Goal: Task Accomplishment & Management: Complete application form

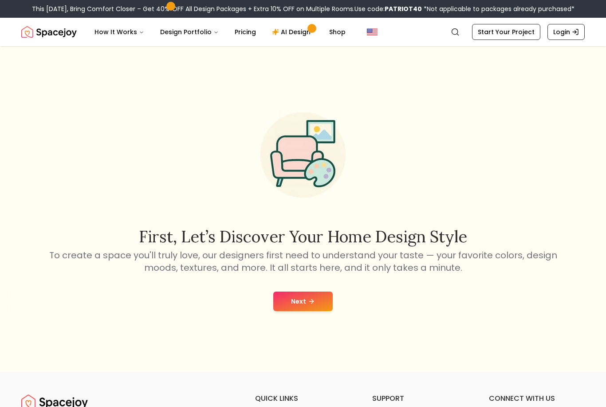
click at [317, 311] on button "Next" at bounding box center [302, 301] width 59 height 20
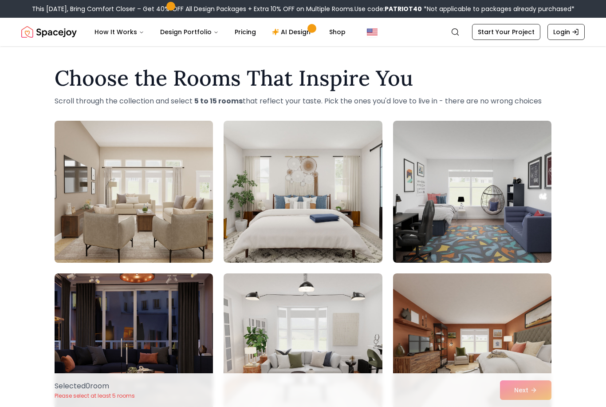
click at [143, 217] on img at bounding box center [134, 191] width 166 height 149
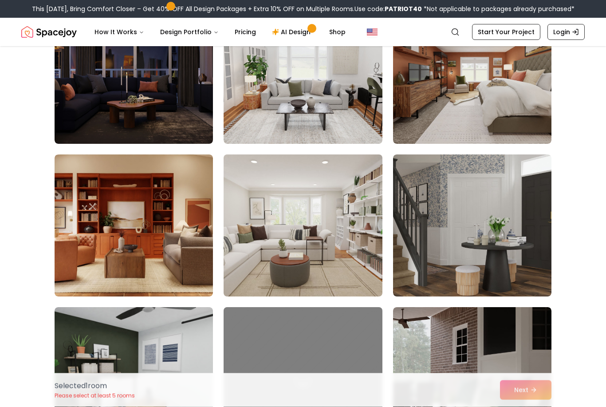
scroll to position [272, 0]
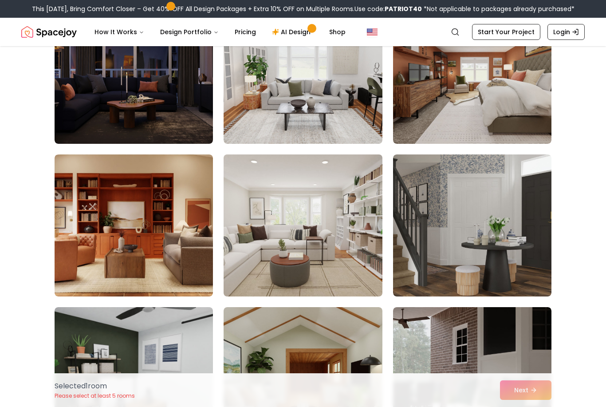
click at [303, 247] on img at bounding box center [303, 225] width 166 height 149
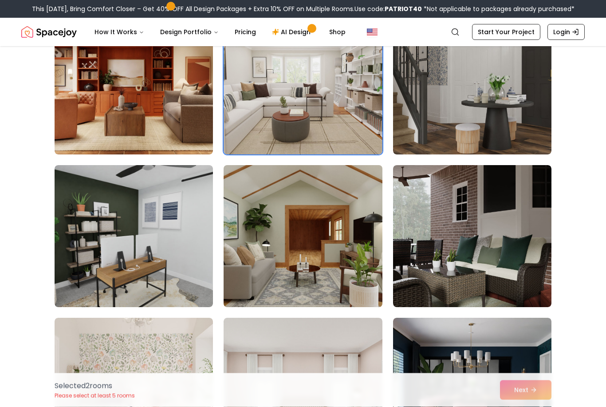
scroll to position [413, 0]
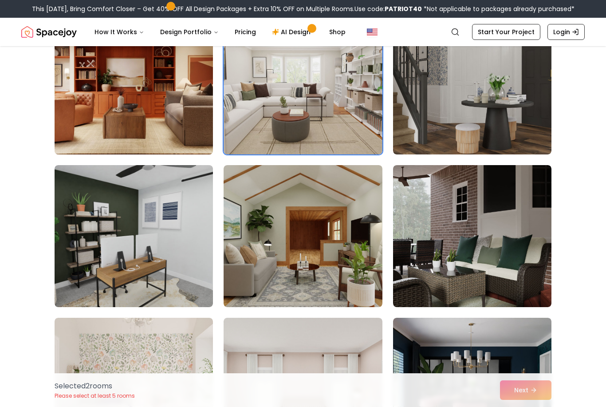
click at [146, 84] on img at bounding box center [134, 83] width 166 height 149
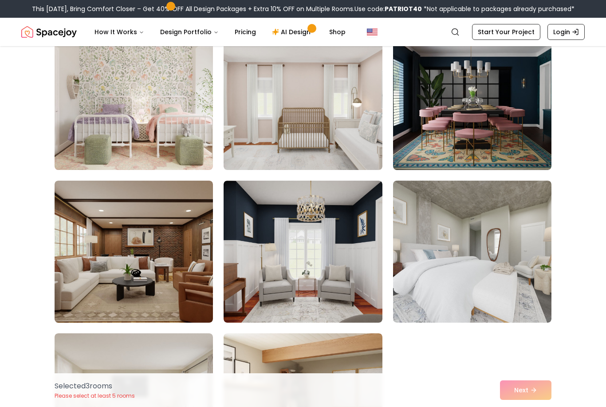
scroll to position [727, 0]
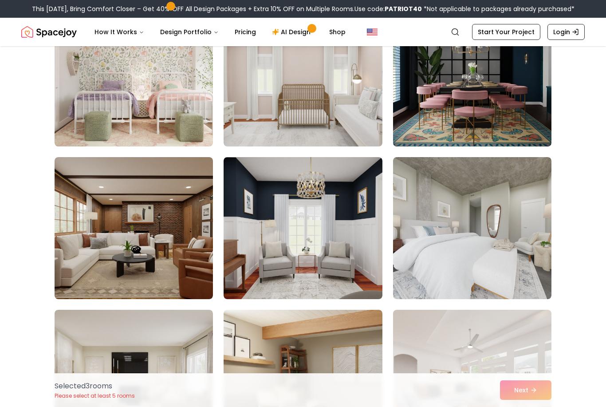
click at [441, 108] on img at bounding box center [472, 75] width 166 height 149
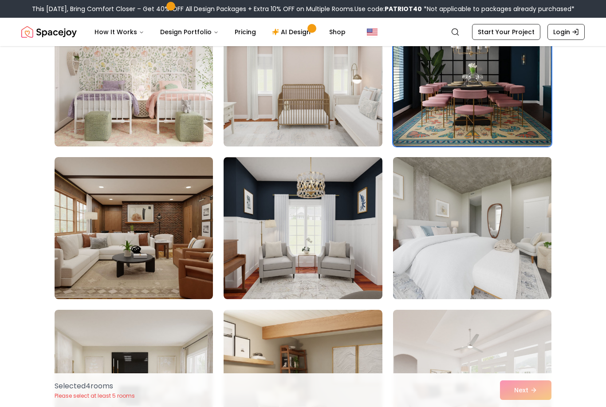
click at [442, 224] on img at bounding box center [472, 228] width 166 height 149
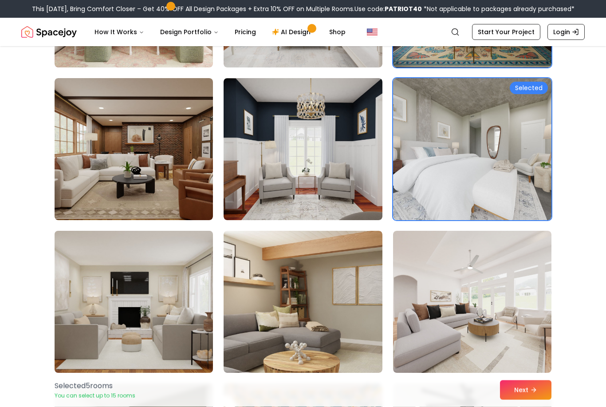
scroll to position [857, 0]
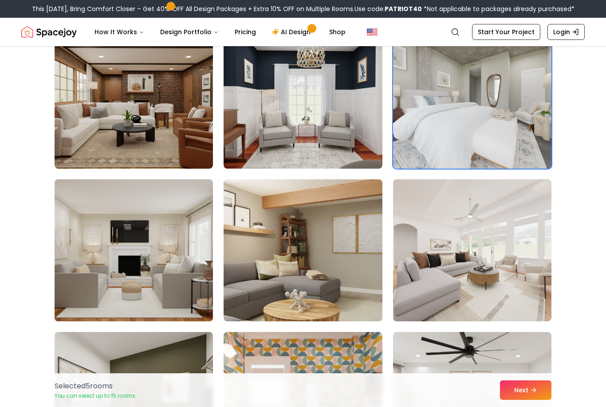
click at [150, 240] on img at bounding box center [134, 250] width 166 height 149
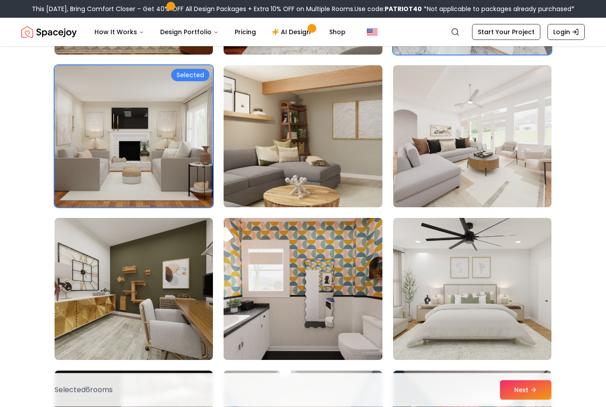
scroll to position [981, 0]
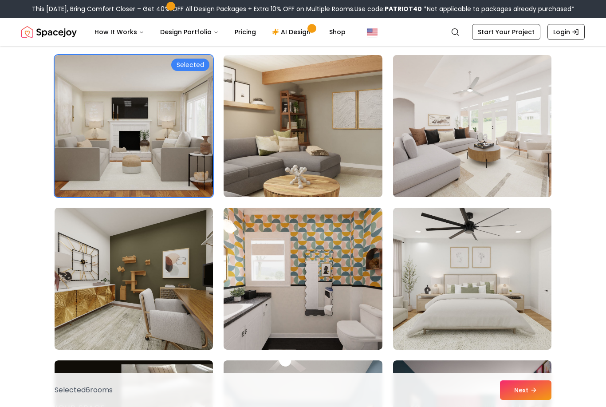
click at [428, 183] on img at bounding box center [472, 125] width 166 height 149
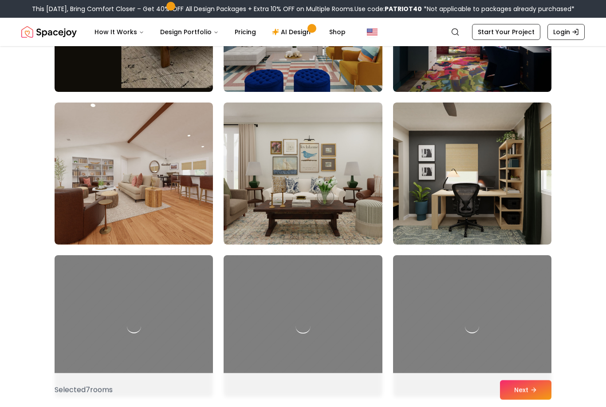
scroll to position [1392, 0]
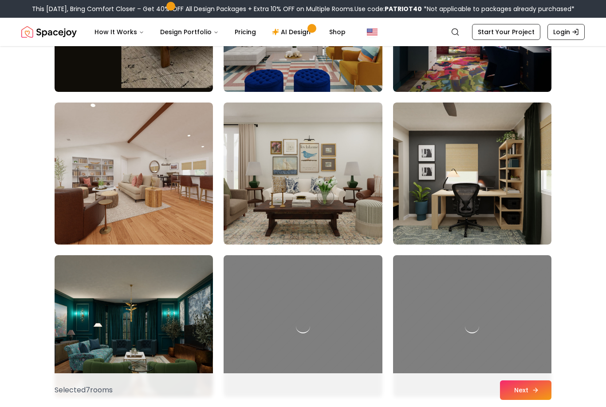
click at [520, 400] on button "Next" at bounding box center [525, 390] width 51 height 20
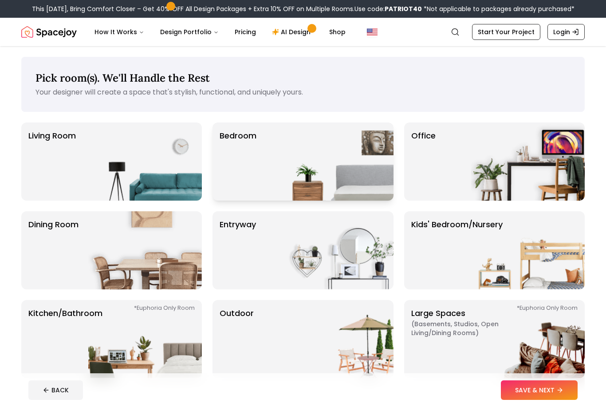
drag, startPoint x: 268, startPoint y: 171, endPoint x: 260, endPoint y: 171, distance: 7.1
click at [268, 171] on div "Bedroom" at bounding box center [303, 161] width 181 height 78
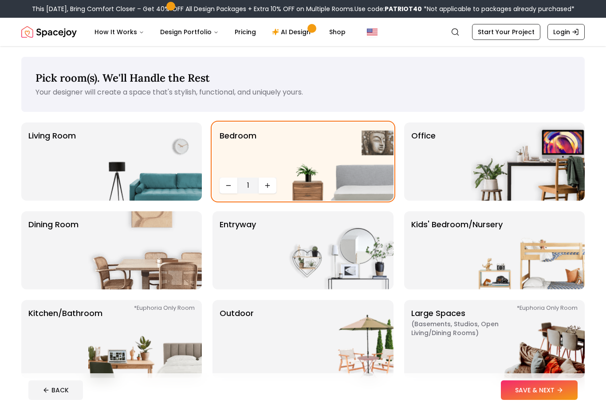
click at [527, 391] on button "SAVE & NEXT" at bounding box center [539, 390] width 77 height 20
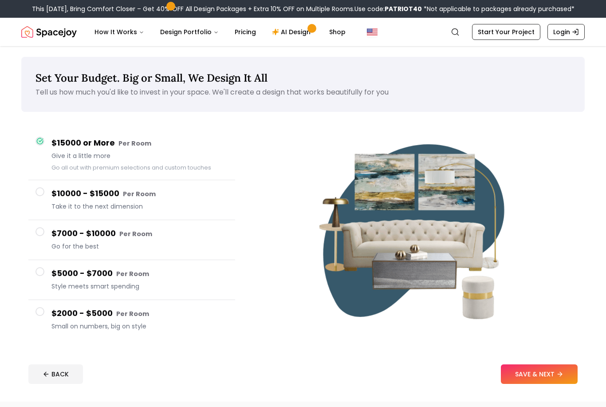
click at [152, 193] on small "Per Room" at bounding box center [139, 193] width 33 height 9
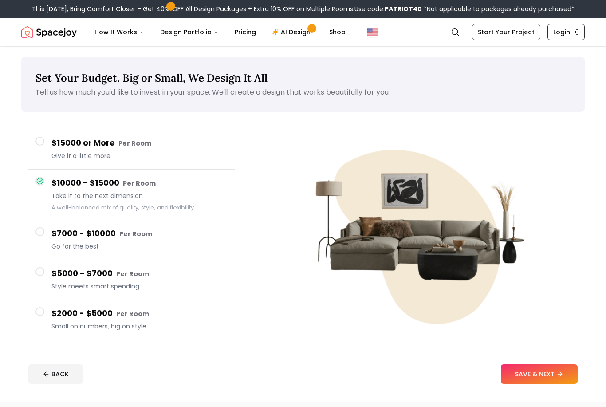
click at [102, 329] on span "Small on numbers, big on style" at bounding box center [139, 326] width 177 height 9
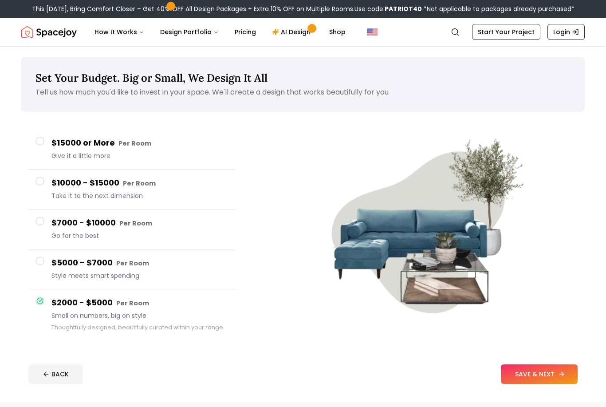
click at [553, 368] on button "SAVE & NEXT" at bounding box center [539, 374] width 77 height 20
